Goal: Register for event/course

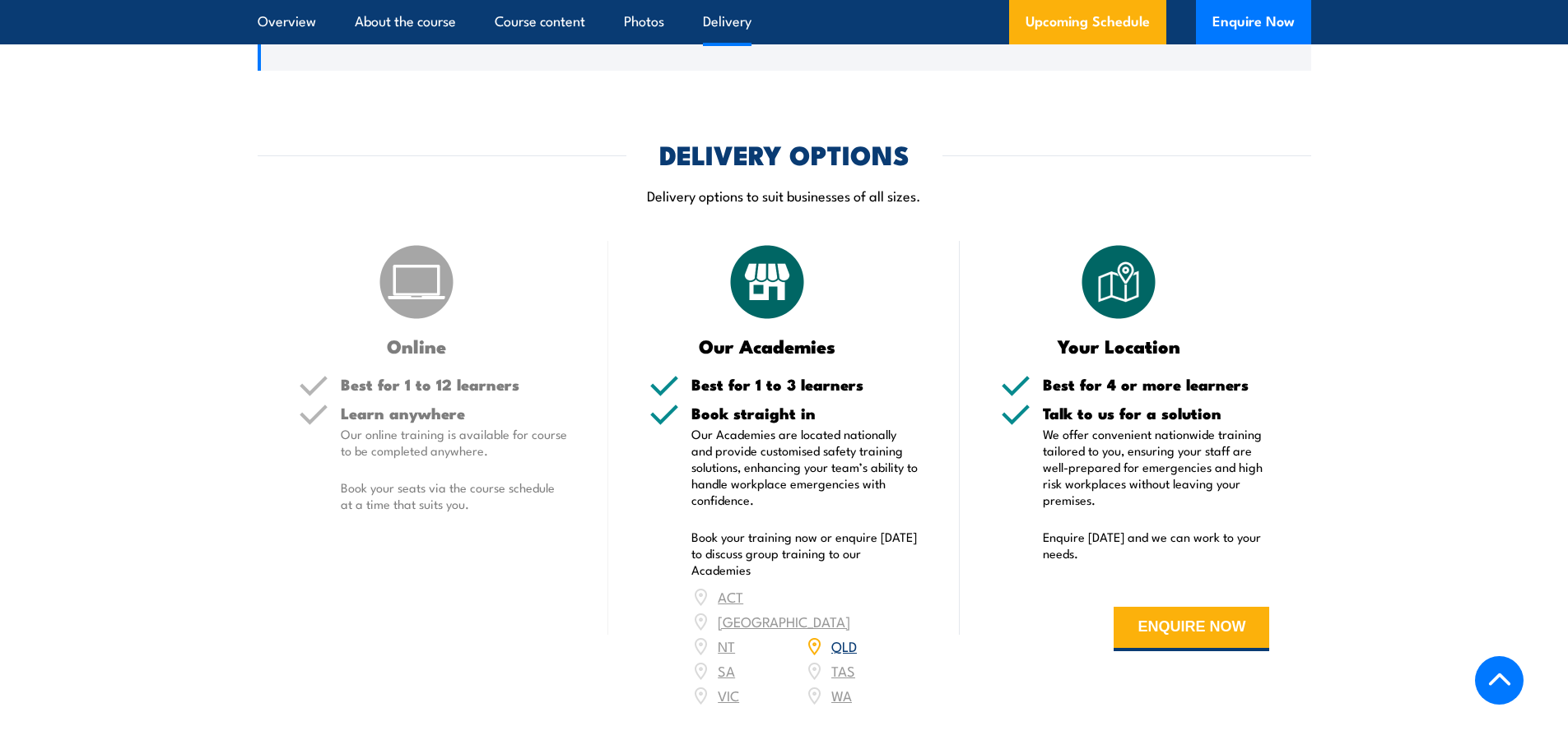
scroll to position [1727, 0]
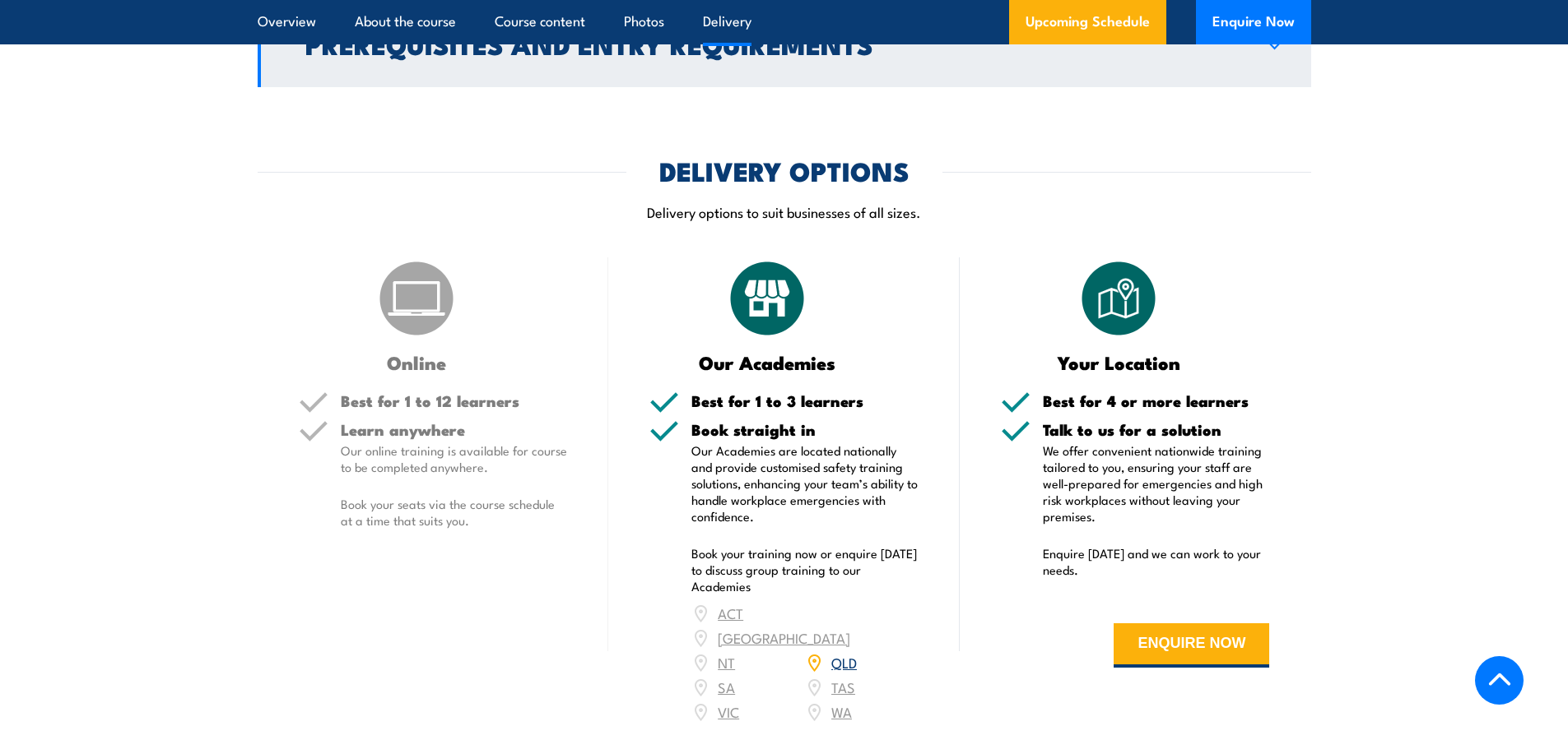
click at [1275, 50] on icon at bounding box center [1274, 43] width 22 height 13
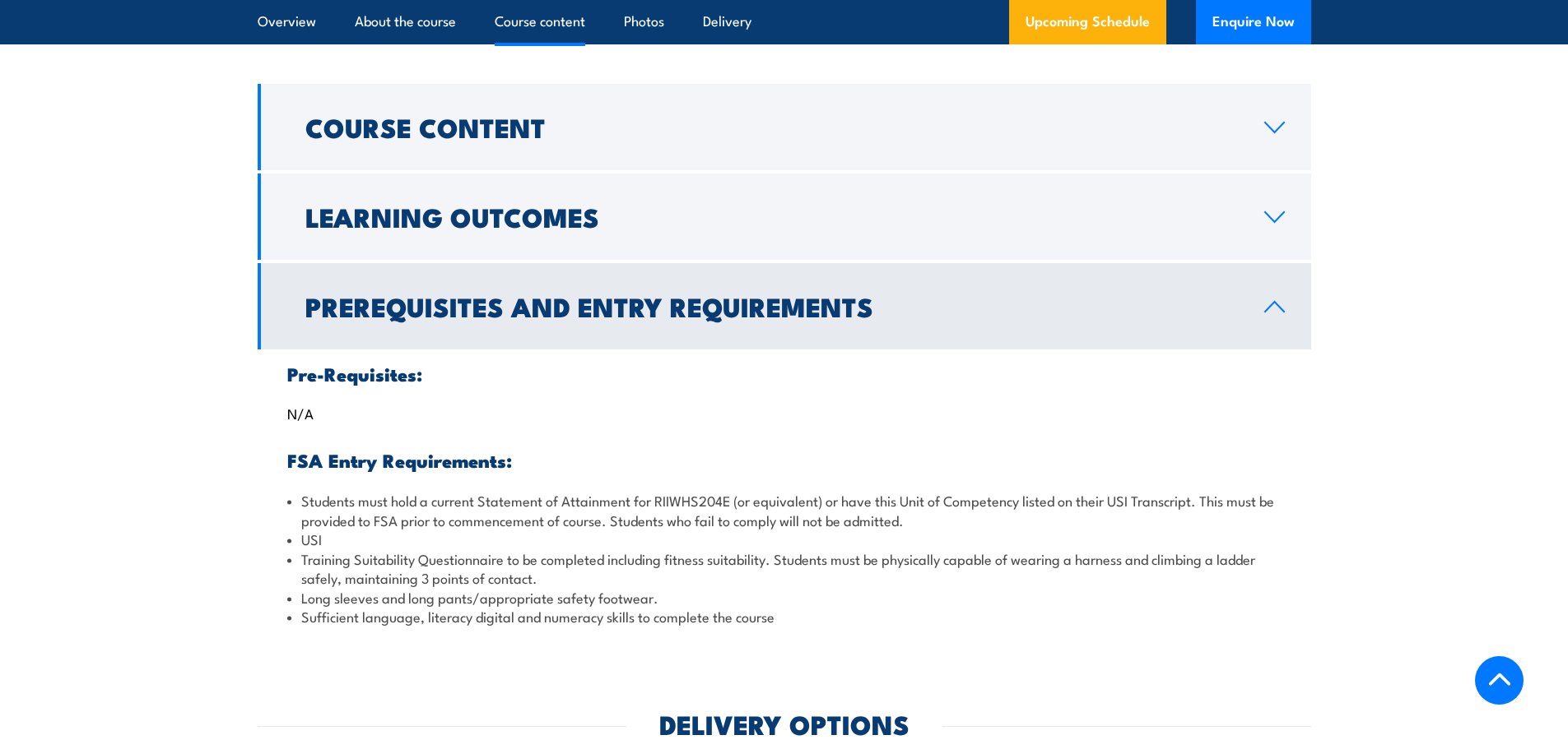
scroll to position [1305, 0]
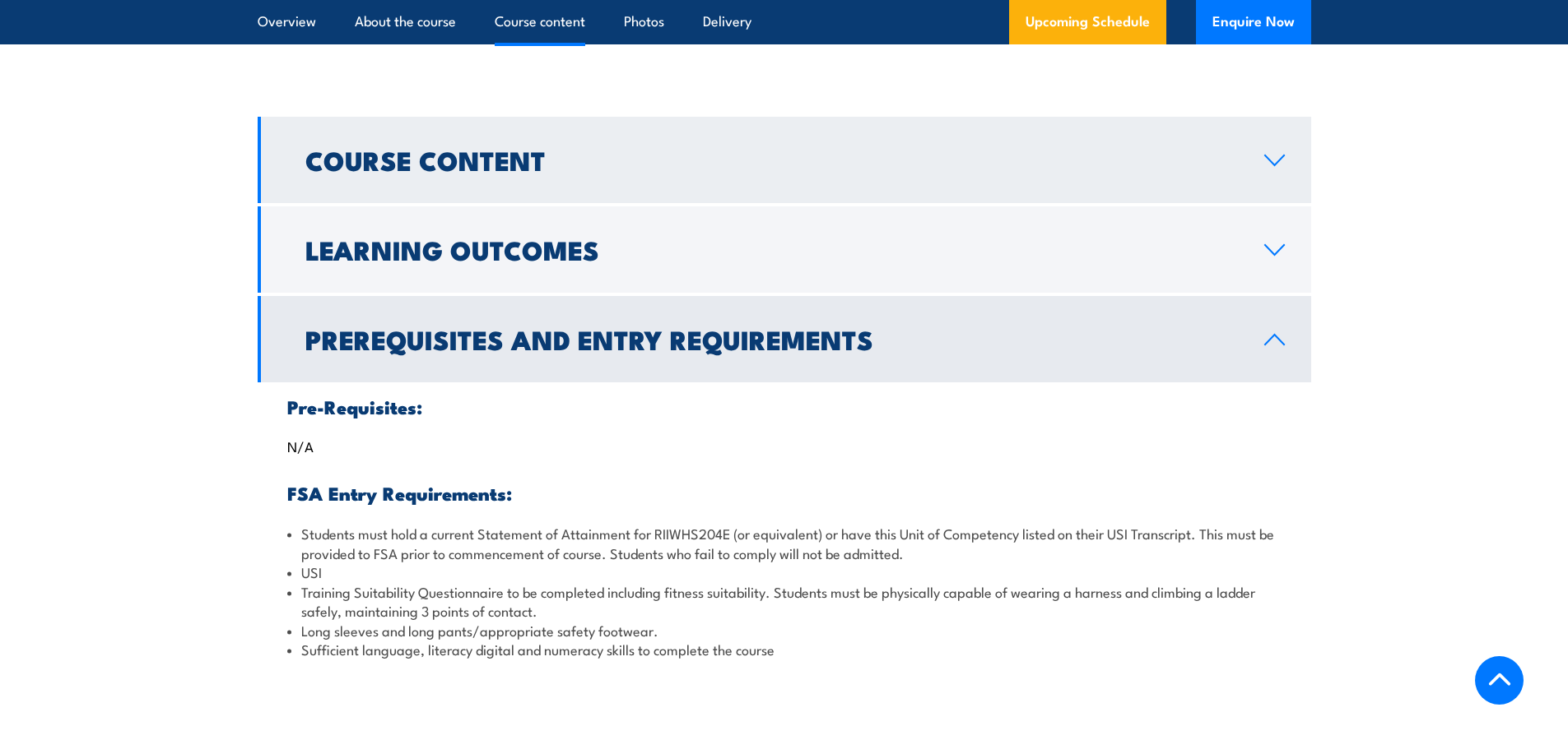
click at [1284, 167] on icon at bounding box center [1274, 160] width 22 height 13
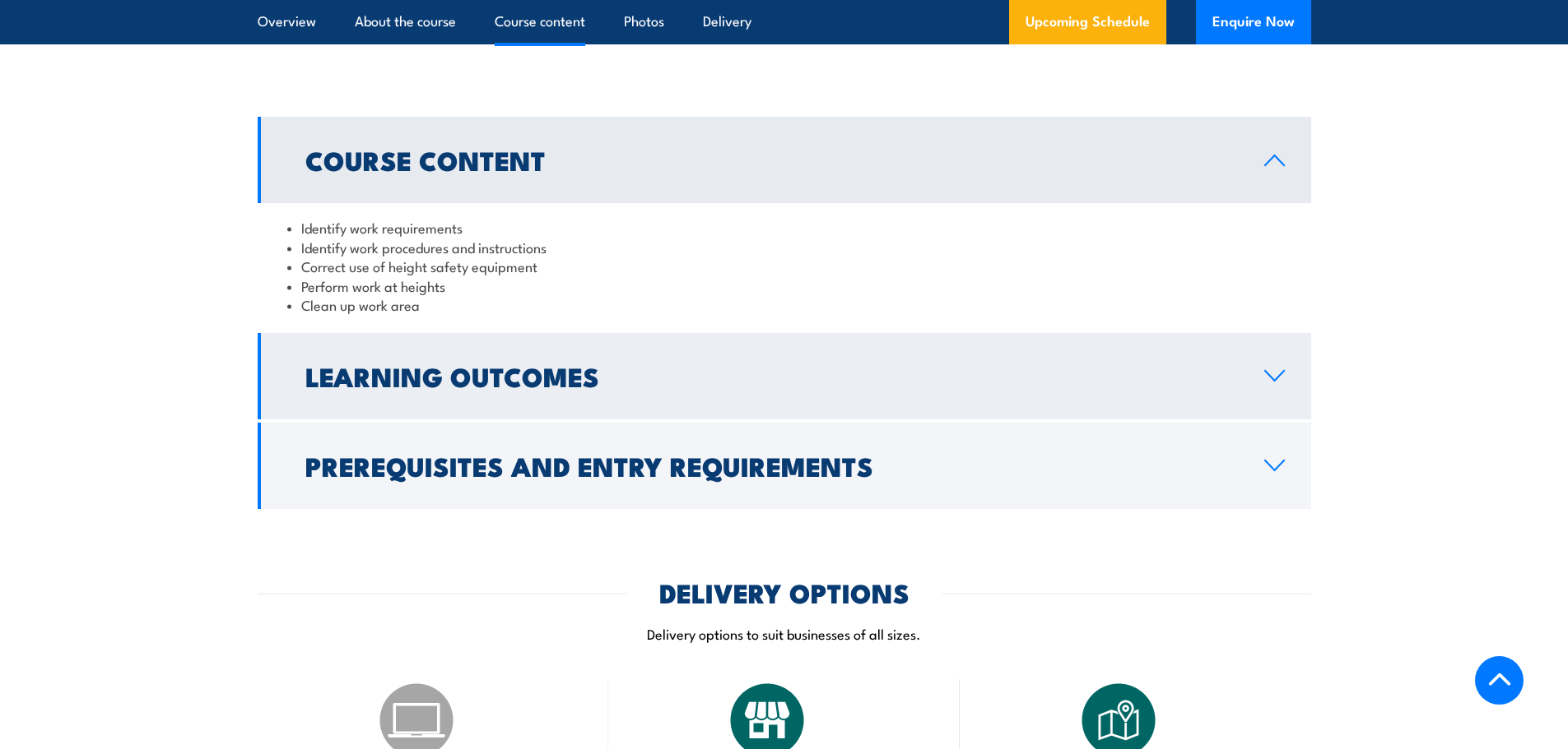
click at [1278, 382] on icon at bounding box center [1274, 375] width 22 height 13
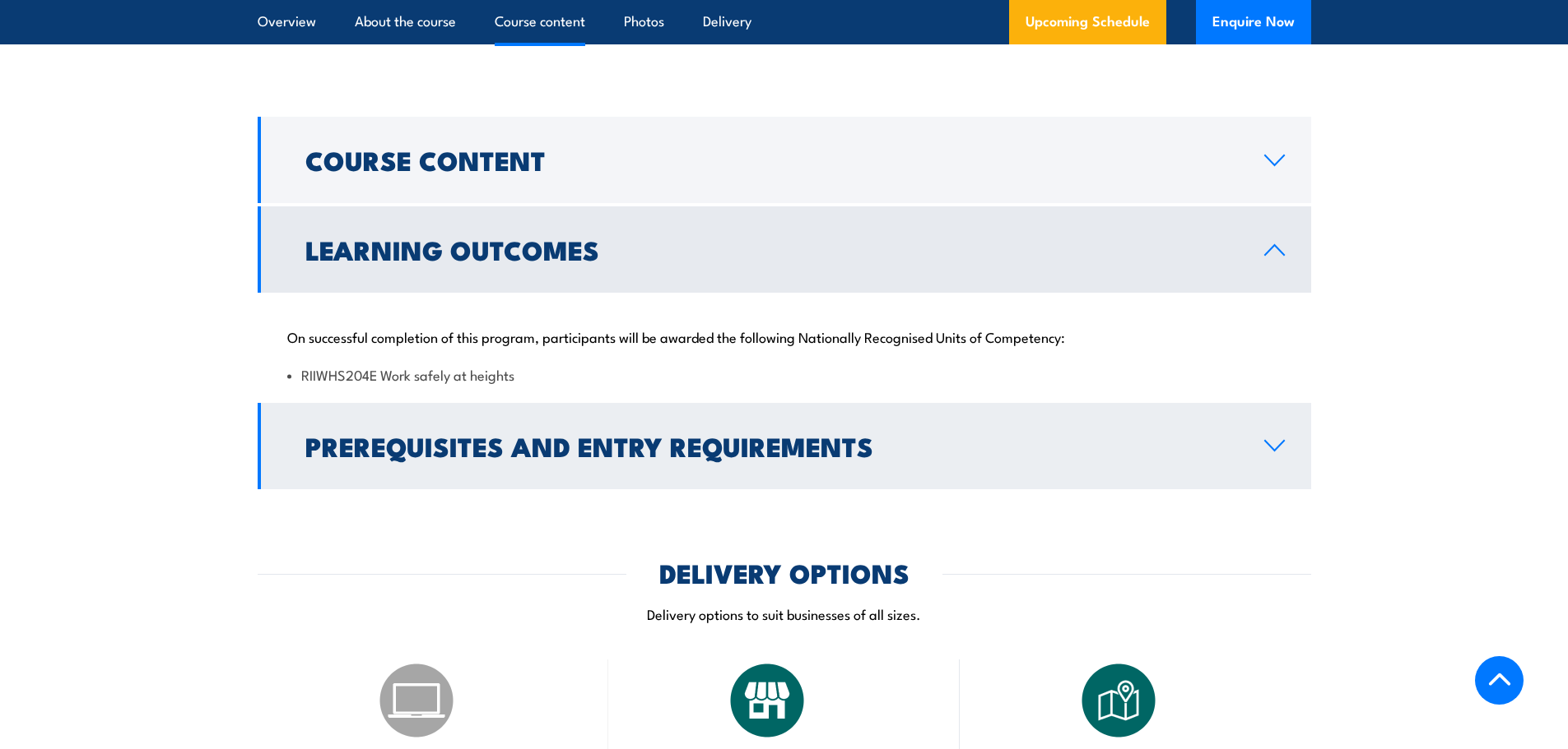
click at [1270, 452] on icon at bounding box center [1274, 445] width 22 height 13
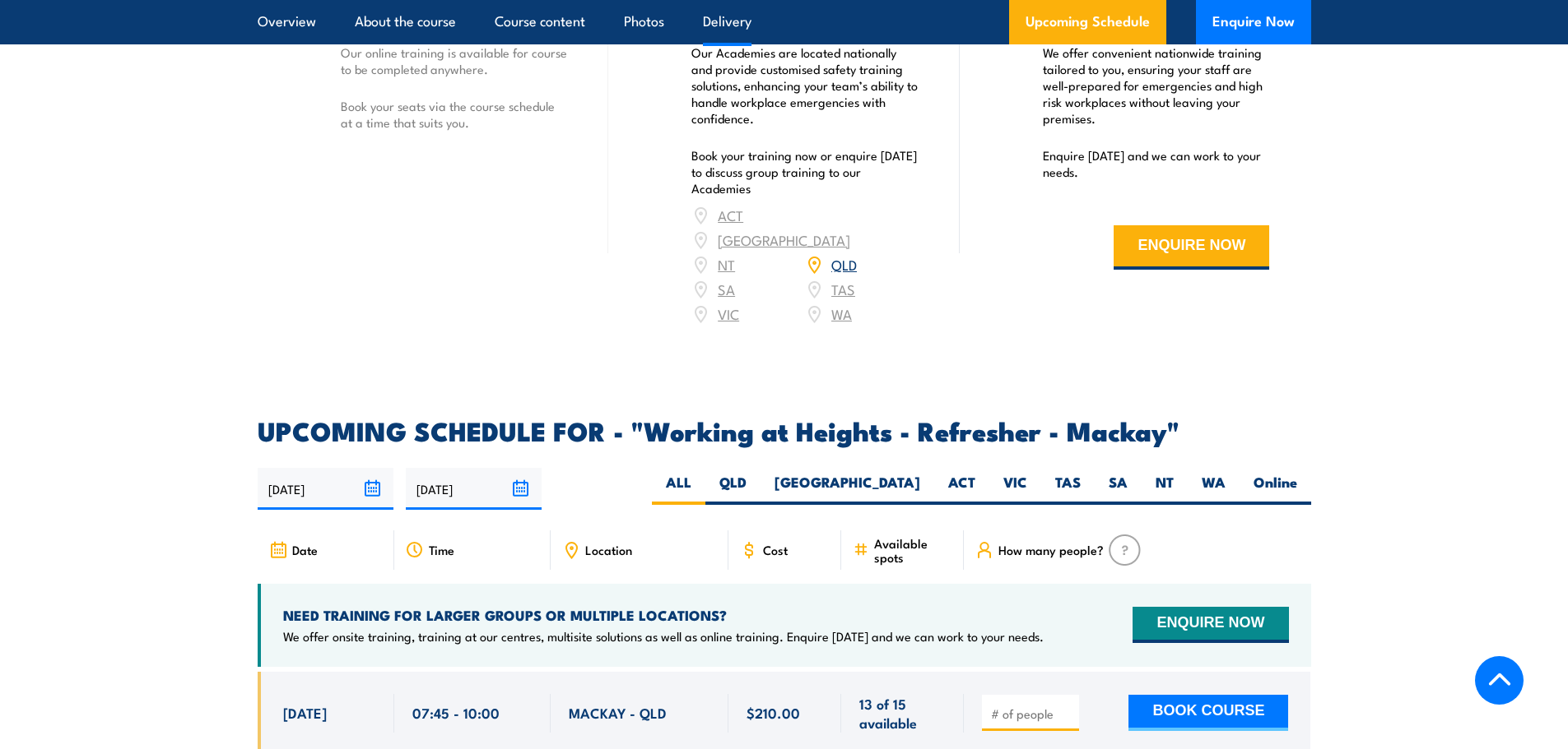
scroll to position [2297, 0]
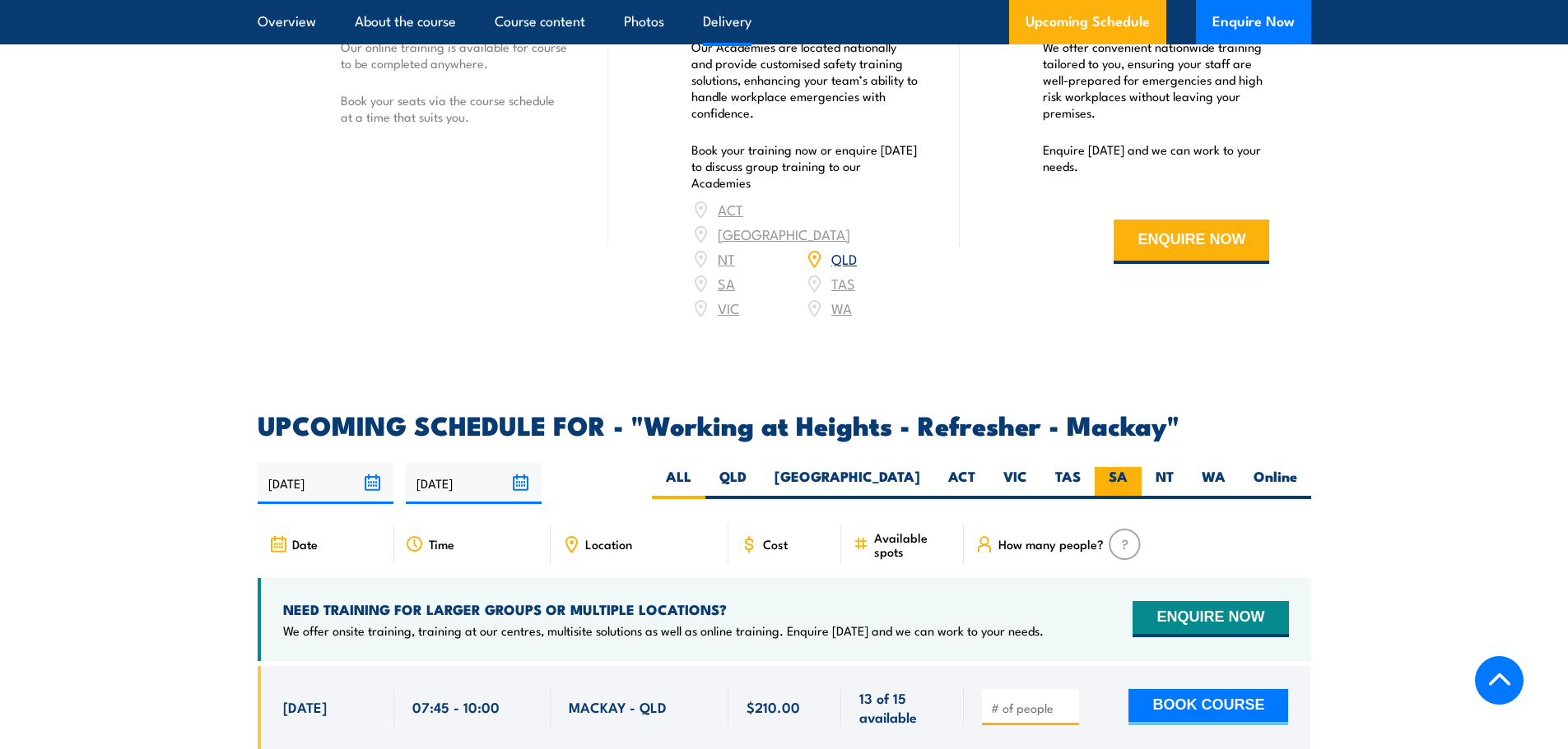
click at [1129, 484] on label "SA" at bounding box center [1118, 483] width 47 height 32
click at [1129, 478] on input "SA" at bounding box center [1133, 473] width 11 height 11
radio input "true"
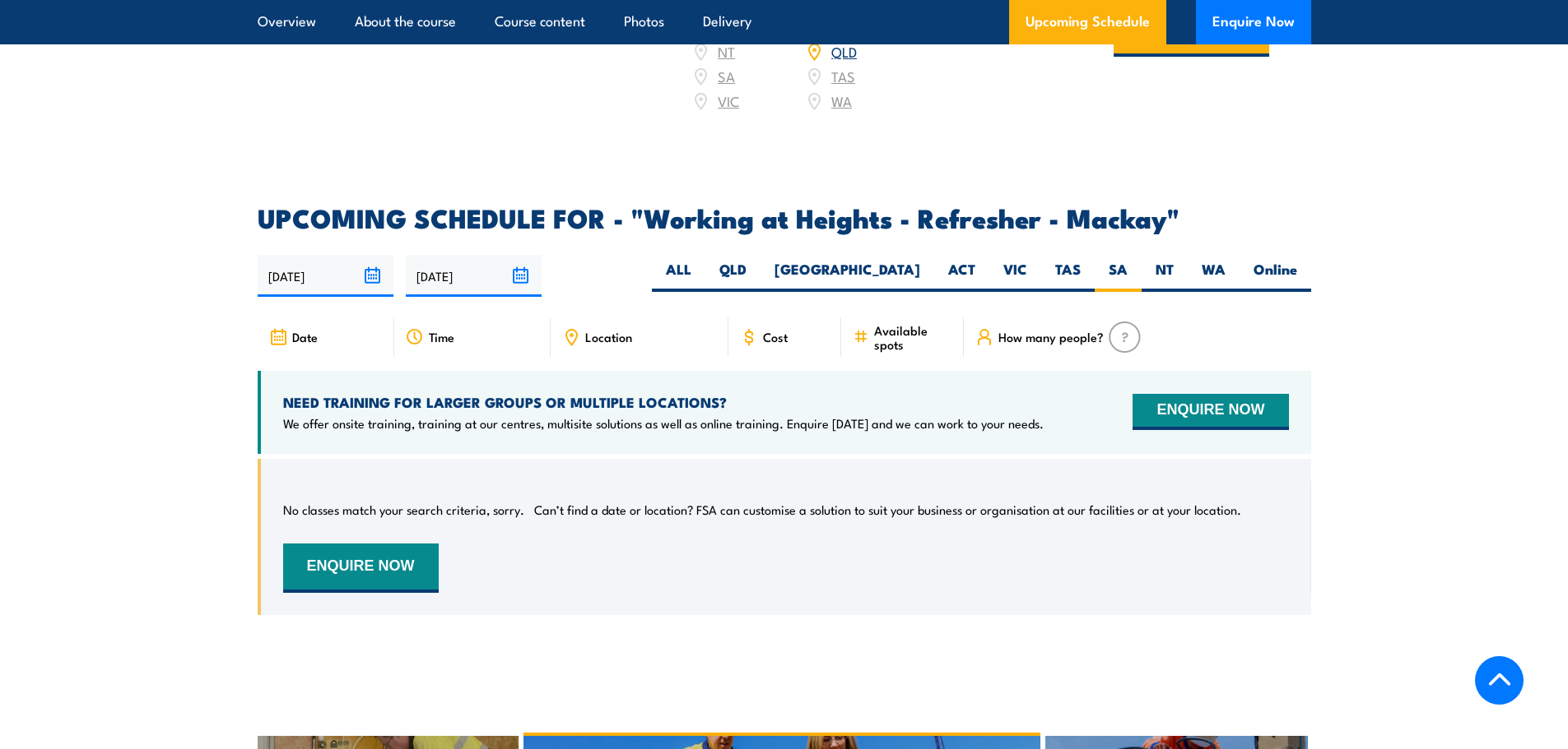
scroll to position [2267, 0]
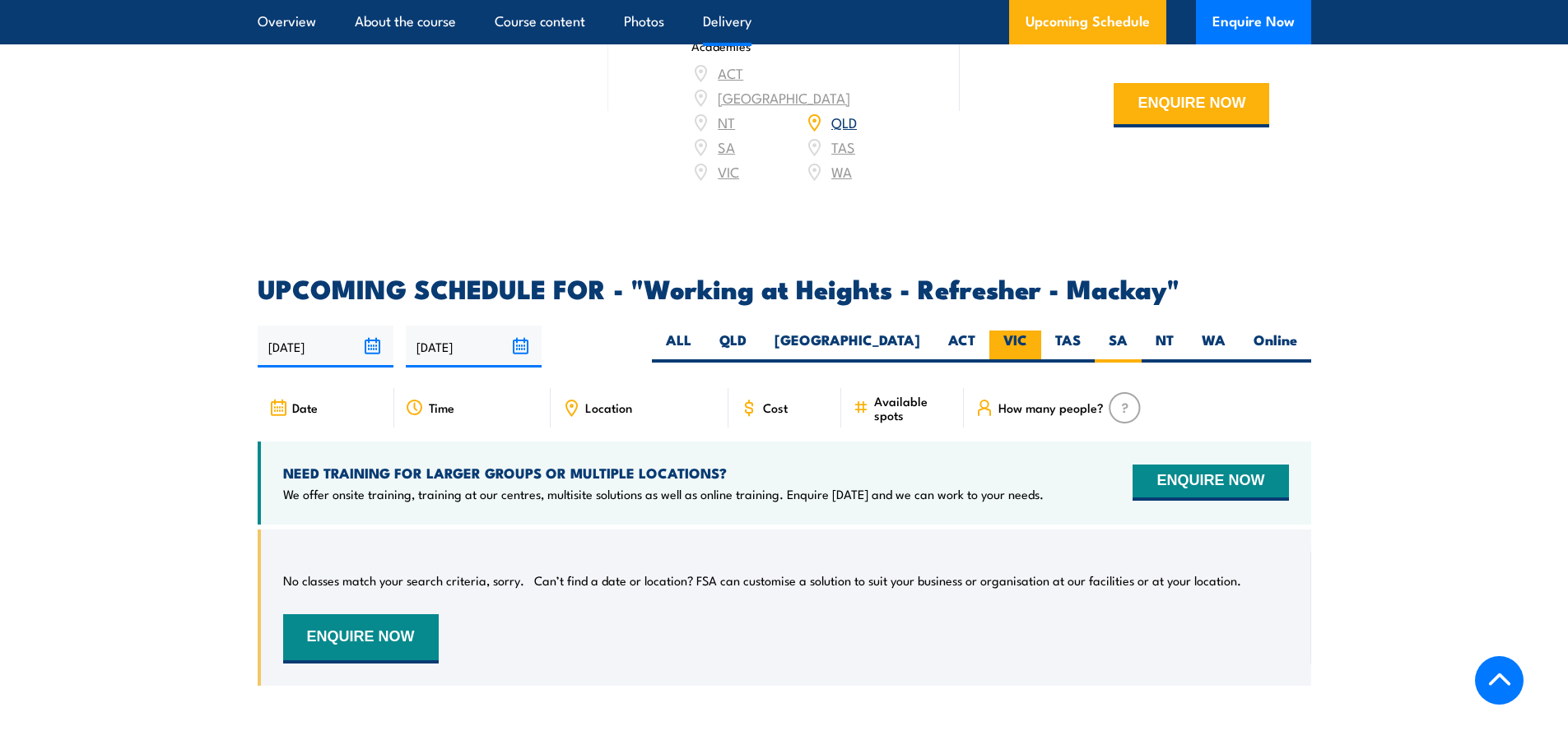
click at [992, 363] on label "VIC" at bounding box center [1015, 346] width 52 height 32
click at [1027, 342] on input "VIC" at bounding box center [1032, 336] width 11 height 11
radio input "true"
